Goal: Transaction & Acquisition: Purchase product/service

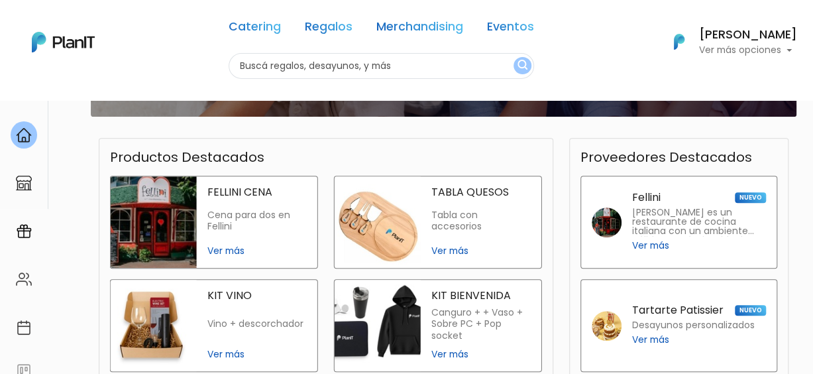
scroll to position [331, 0]
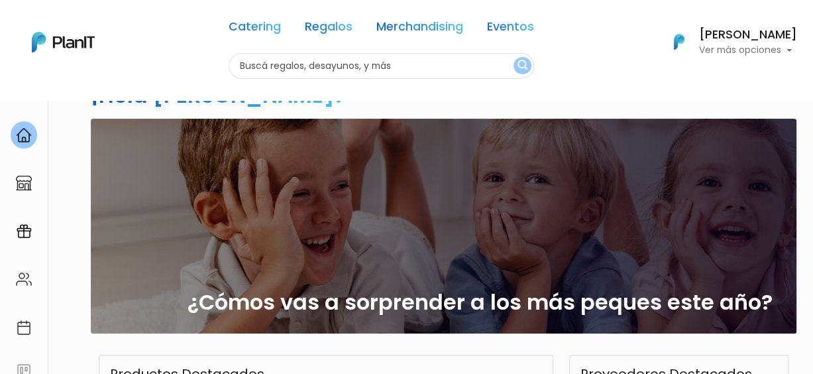
scroll to position [30, 0]
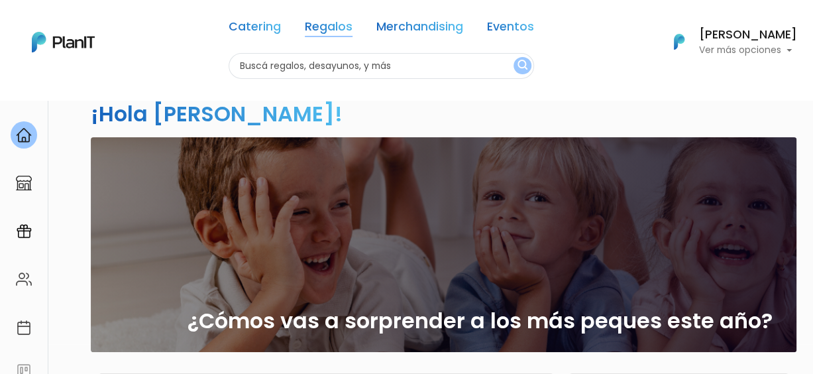
click at [335, 32] on link "Regalos" at bounding box center [329, 29] width 48 height 16
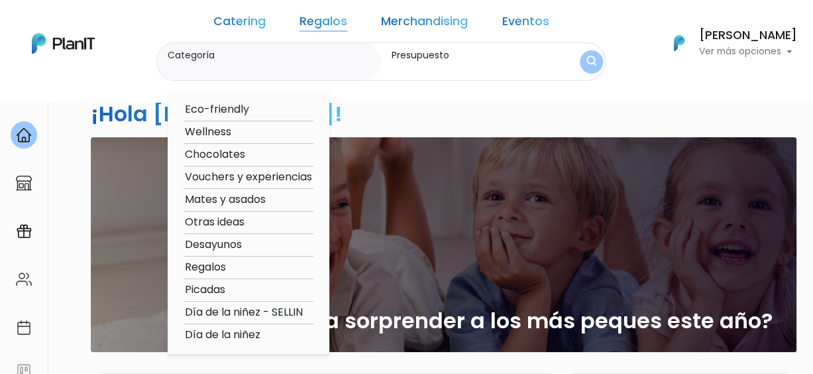
click at [238, 135] on option "Wellness" at bounding box center [249, 132] width 130 height 17
type input "Wellness"
type input "$0 - $1000"
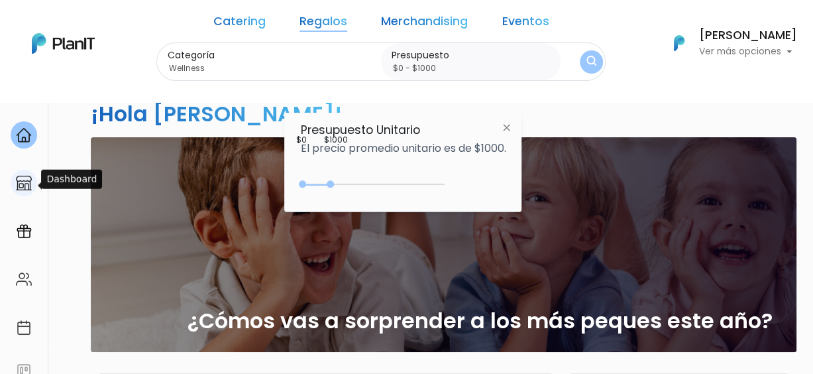
click at [17, 184] on img at bounding box center [24, 183] width 16 height 16
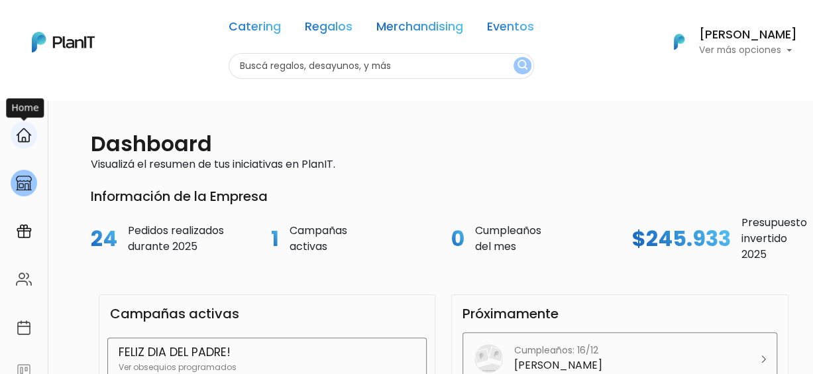
click at [22, 139] on img at bounding box center [24, 135] width 16 height 16
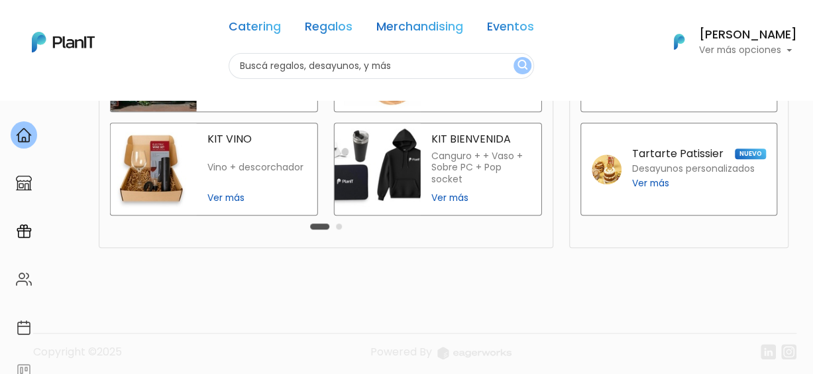
scroll to position [428, 0]
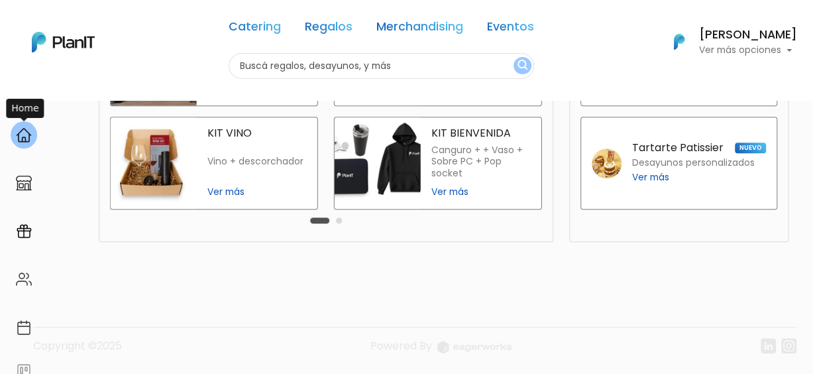
click at [19, 142] on img at bounding box center [24, 135] width 16 height 16
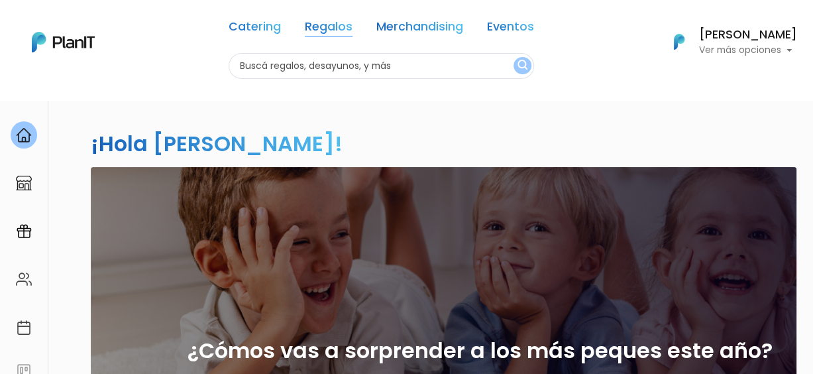
click at [327, 26] on link "Regalos" at bounding box center [329, 29] width 48 height 16
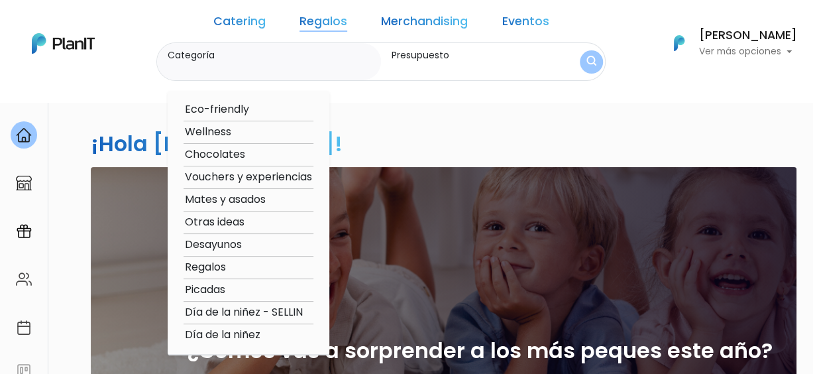
click at [258, 104] on option "Eco-friendly" at bounding box center [249, 109] width 130 height 17
type input "Eco-friendly"
type input "$0 - $1000"
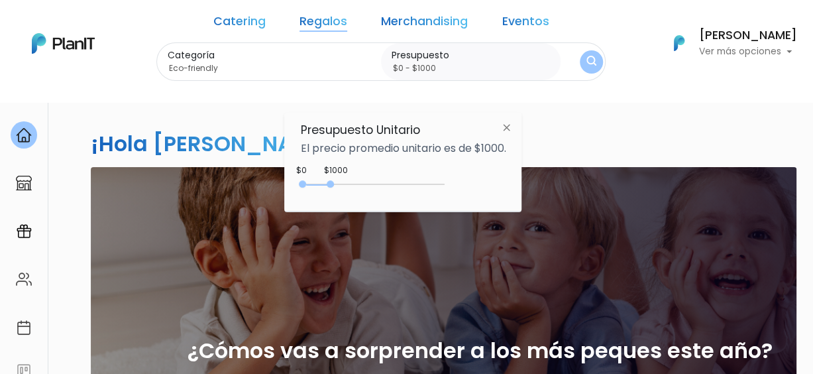
click at [331, 180] on div "0 : 1000 0 1000 0,1000" at bounding box center [375, 187] width 139 height 16
click at [514, 130] on img at bounding box center [506, 127] width 25 height 24
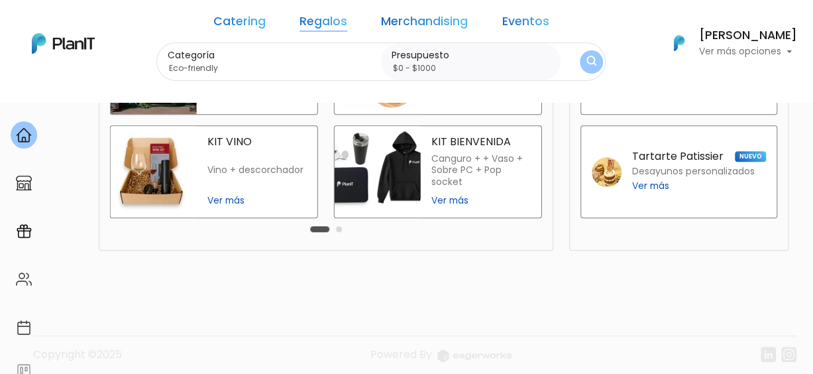
scroll to position [428, 0]
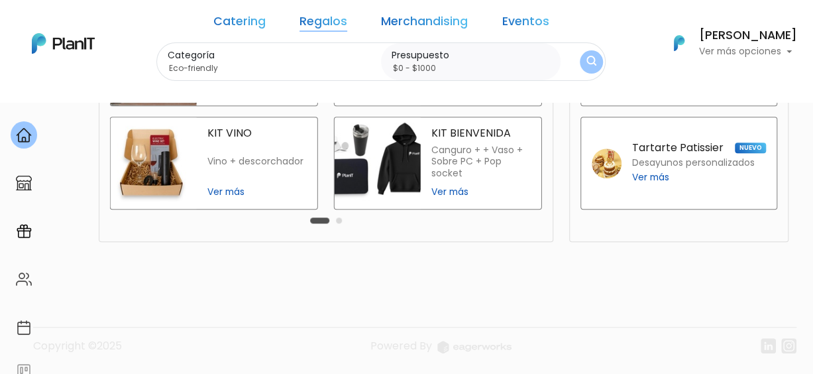
click at [337, 218] on button "Carousel Page 2" at bounding box center [339, 220] width 6 height 6
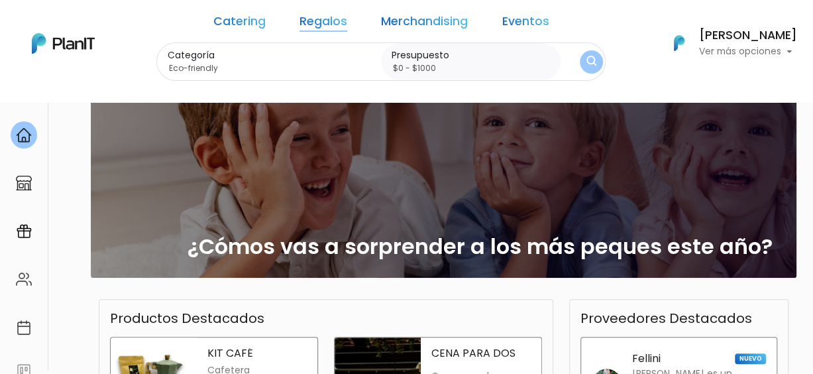
scroll to position [0, 0]
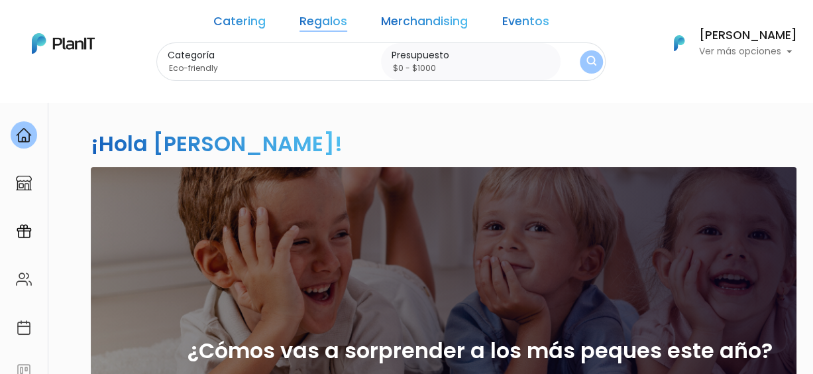
click at [580, 62] on button "submit" at bounding box center [592, 62] width 24 height 24
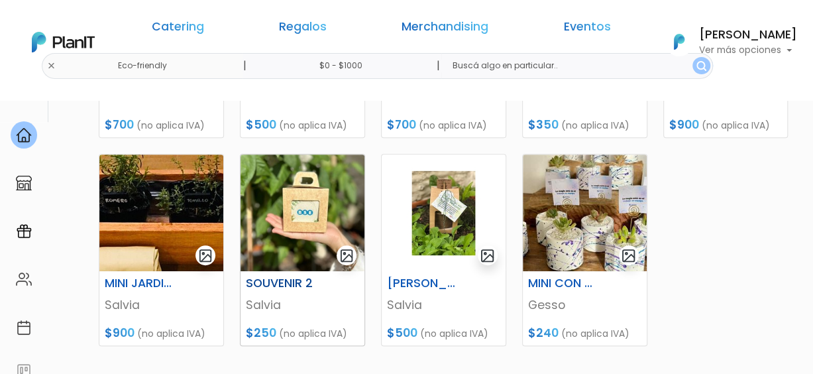
scroll to position [331, 0]
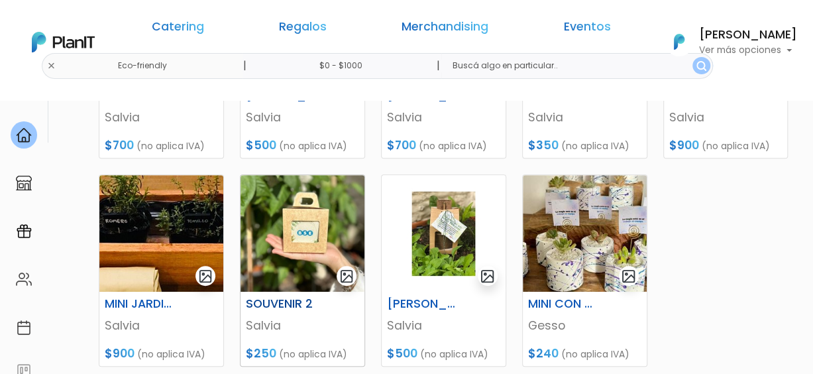
click at [290, 301] on h6 "SOUVENIR 2" at bounding box center [281, 304] width 86 height 14
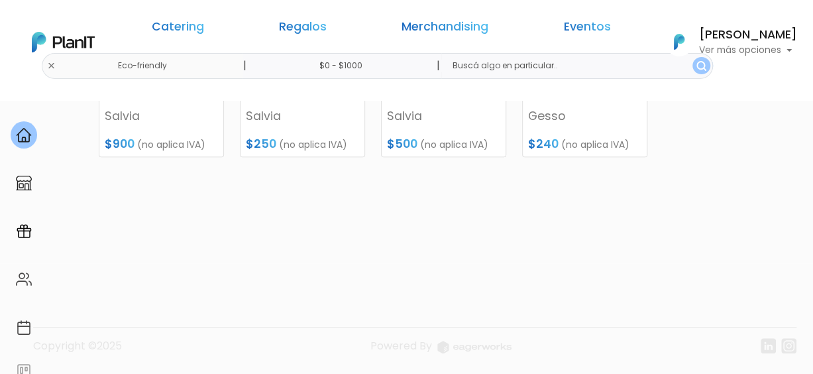
scroll to position [209, 0]
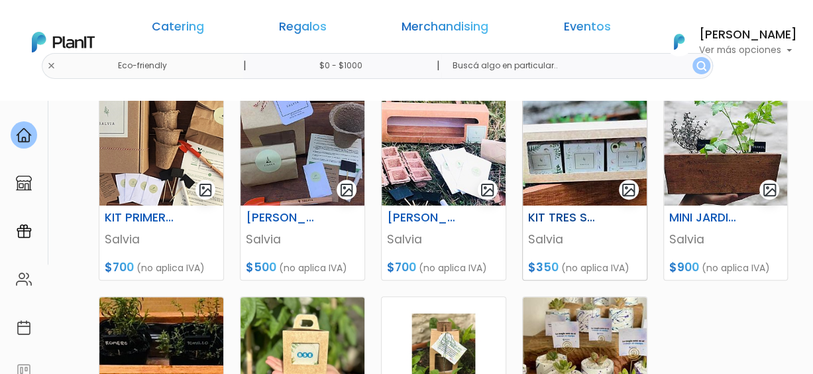
click at [552, 213] on h6 "KIT TRES SOUVENIRS" at bounding box center [563, 218] width 86 height 14
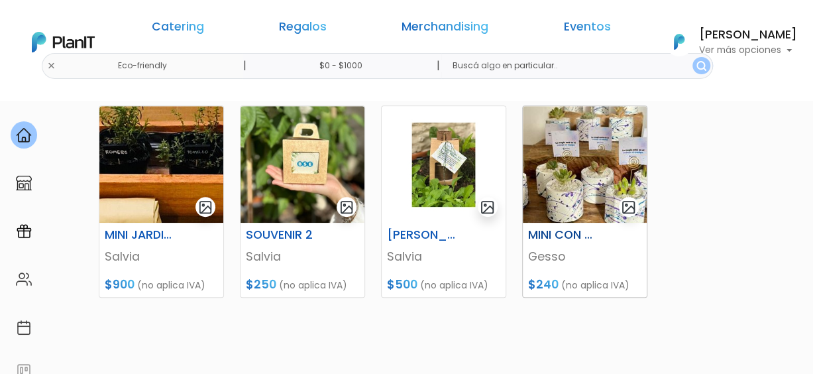
scroll to position [408, 0]
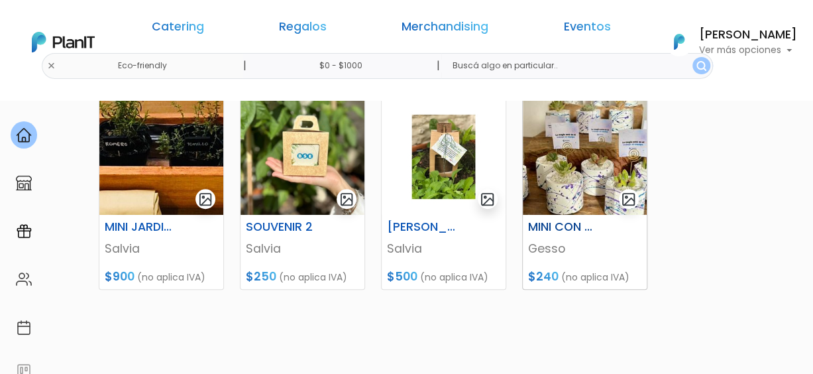
click at [567, 178] on img at bounding box center [585, 156] width 124 height 117
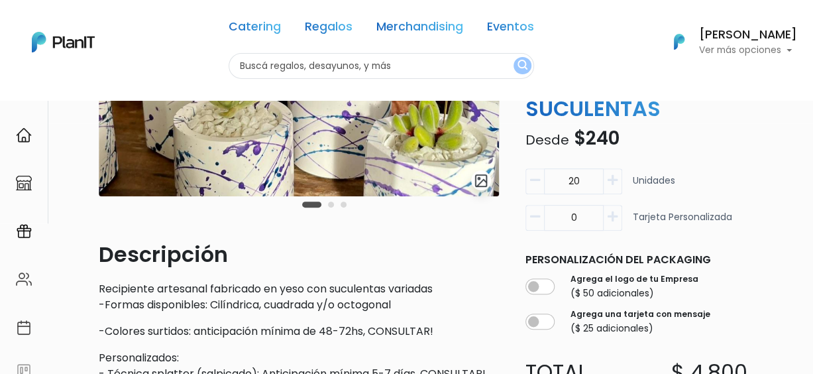
scroll to position [265, 0]
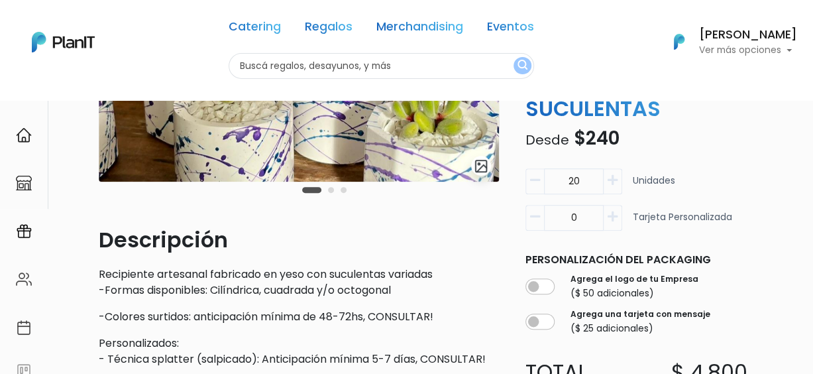
click at [330, 192] on button "Carousel Page 2" at bounding box center [331, 190] width 6 height 6
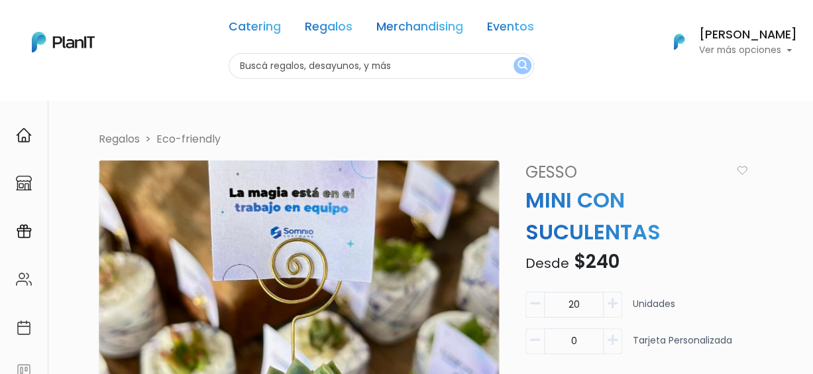
scroll to position [133, 0]
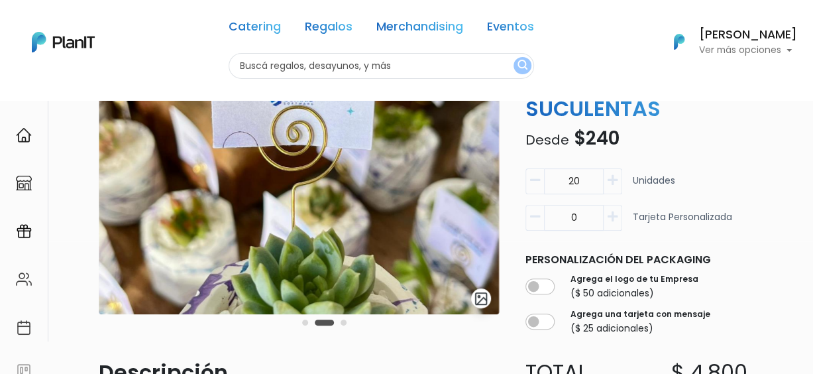
click at [344, 321] on button "Carousel Page 3" at bounding box center [344, 322] width 6 height 6
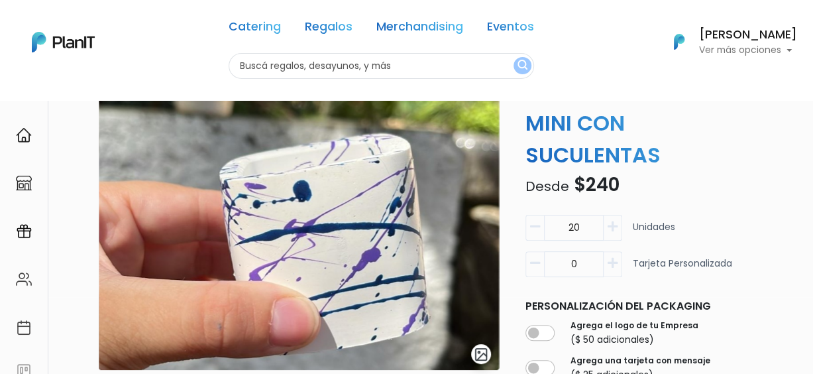
scroll to position [0, 0]
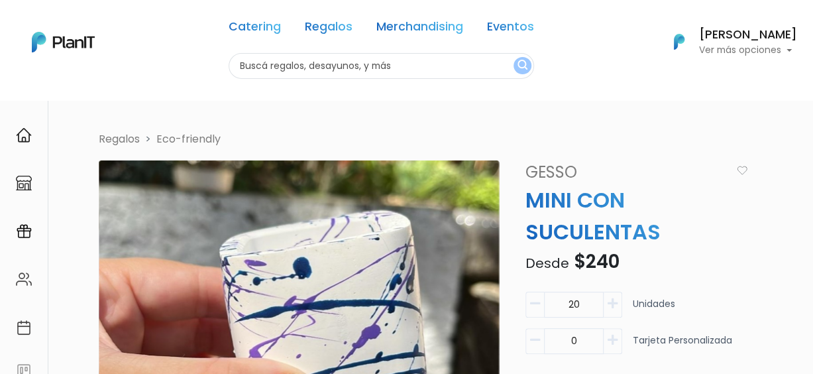
click at [115, 136] on li "Regalos" at bounding box center [119, 139] width 41 height 16
click at [514, 63] on button "submit" at bounding box center [523, 65] width 18 height 17
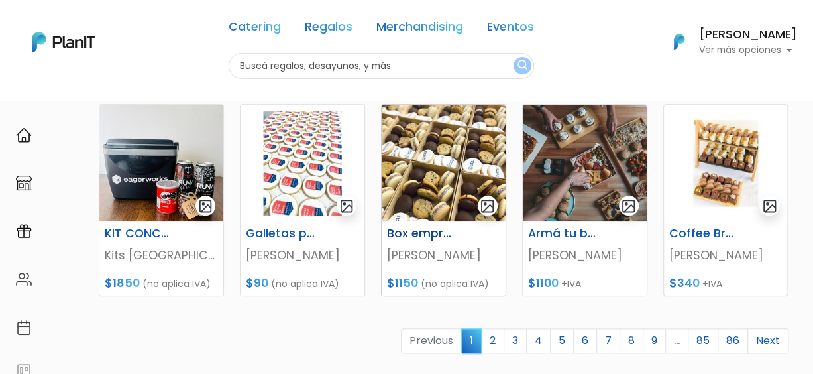
scroll to position [597, 0]
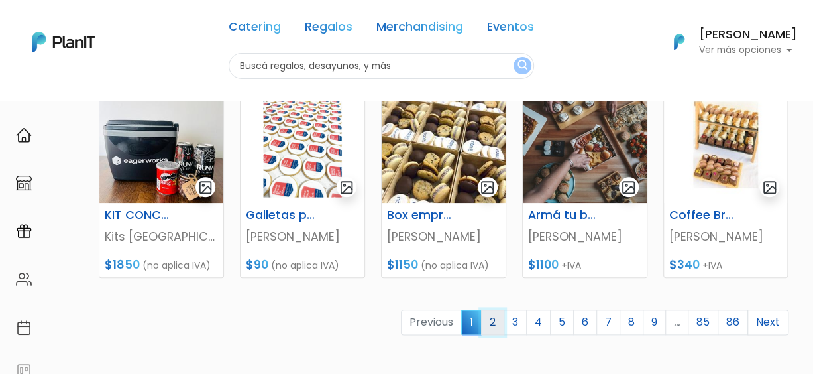
click at [497, 325] on link "2" at bounding box center [492, 322] width 23 height 25
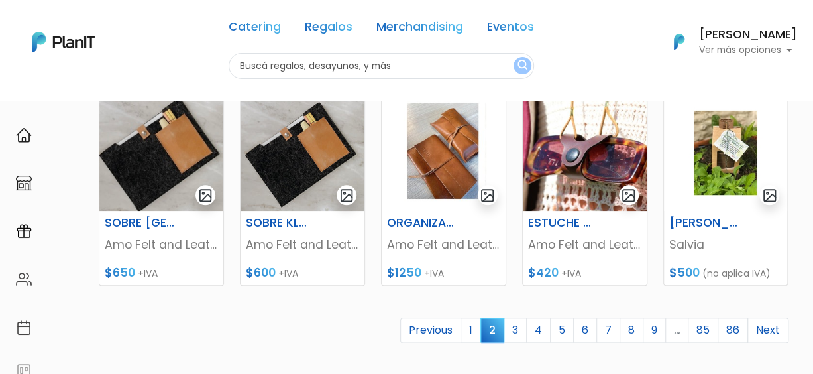
scroll to position [663, 0]
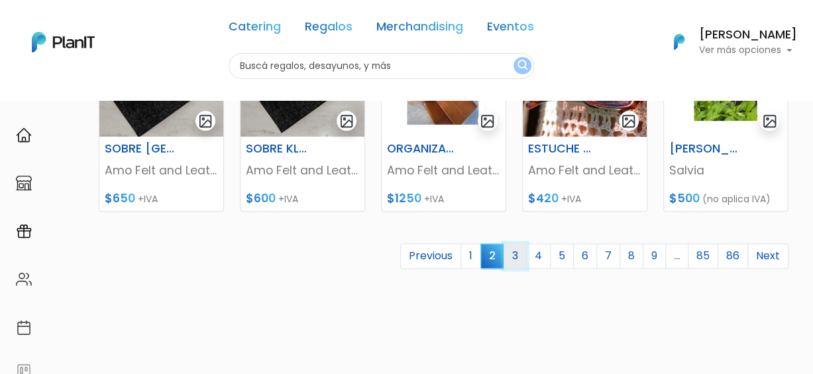
click at [519, 257] on link "3" at bounding box center [515, 255] width 23 height 25
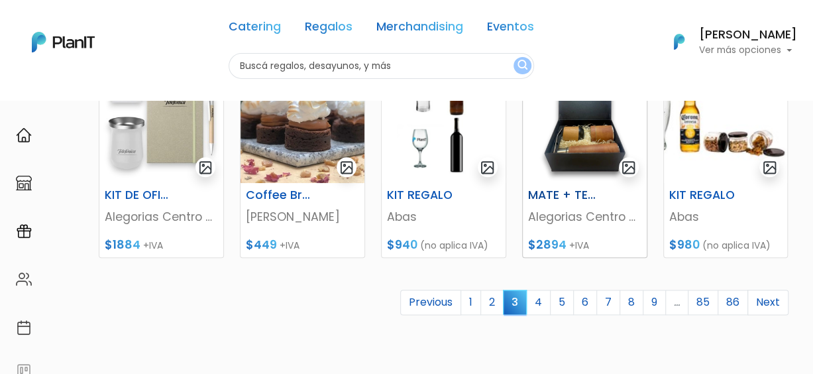
scroll to position [597, 0]
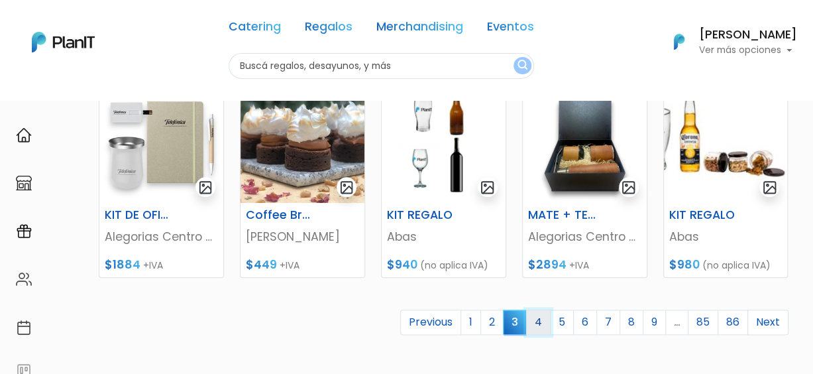
click at [540, 323] on link "4" at bounding box center [538, 322] width 25 height 25
